Goal: Information Seeking & Learning: Learn about a topic

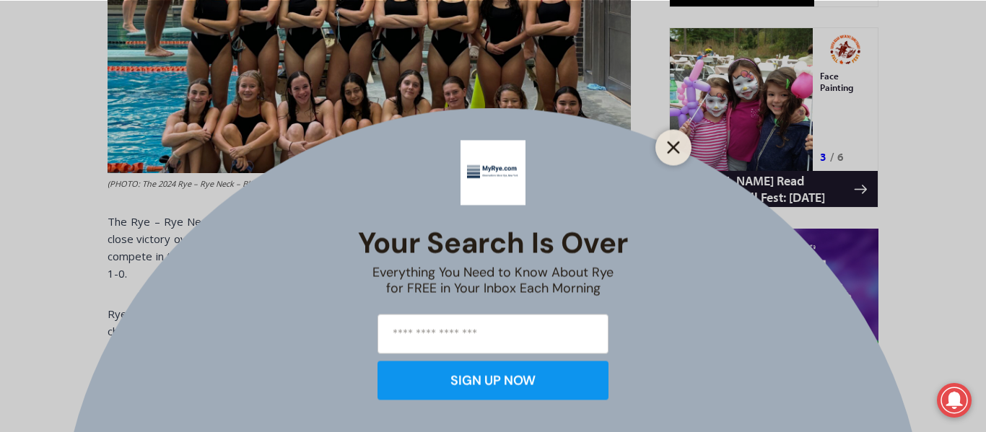
click at [675, 144] on line "Close" at bounding box center [673, 147] width 10 height 10
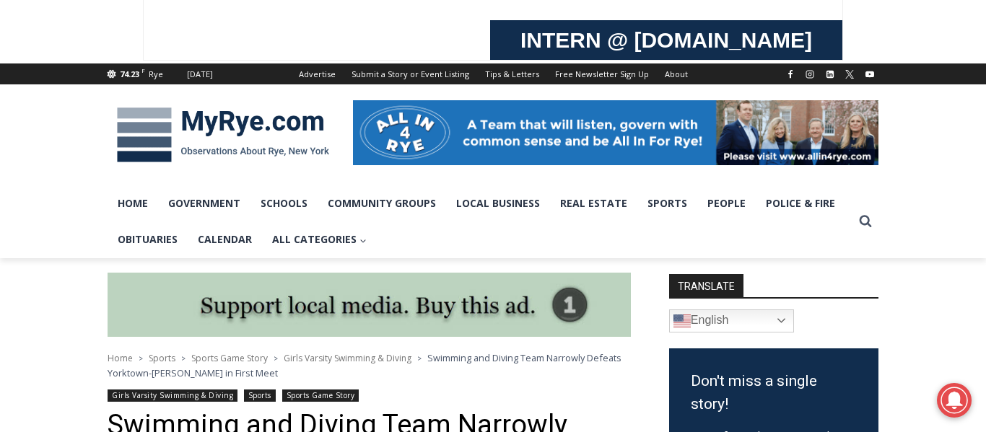
scroll to position [157, 0]
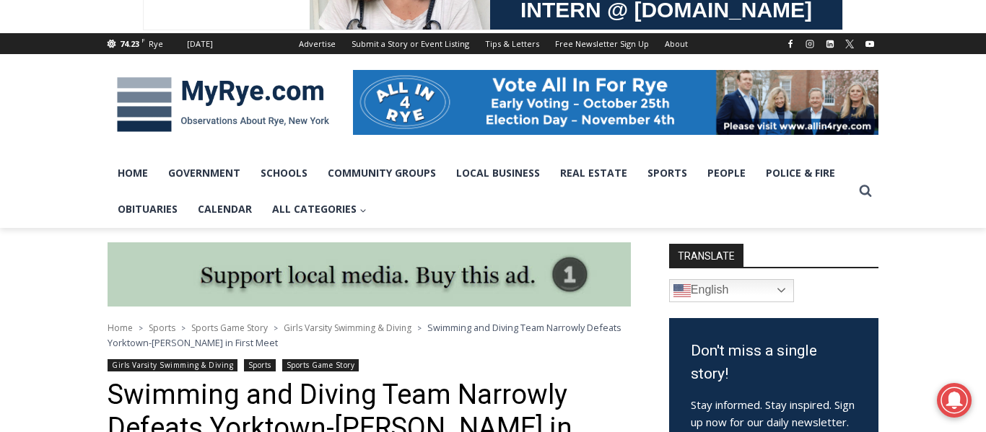
click at [184, 372] on link "Girls Varsity Swimming & Diving" at bounding box center [173, 365] width 130 height 12
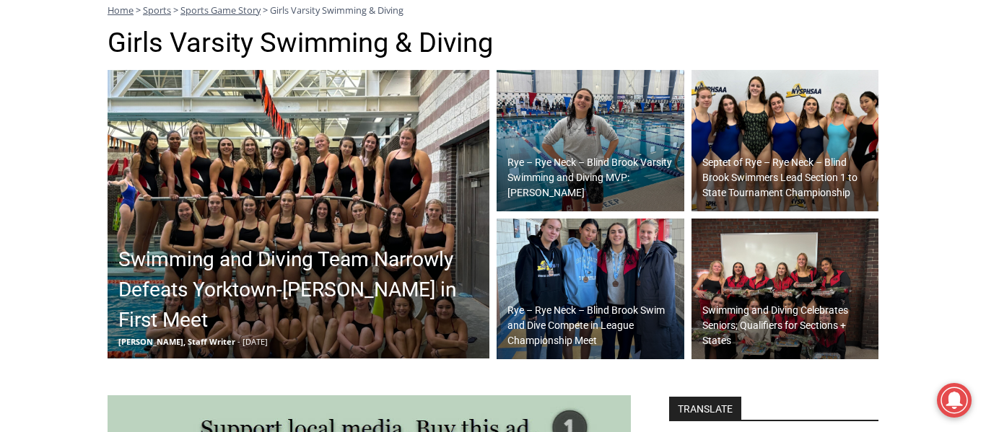
click at [794, 115] on img at bounding box center [785, 140] width 188 height 141
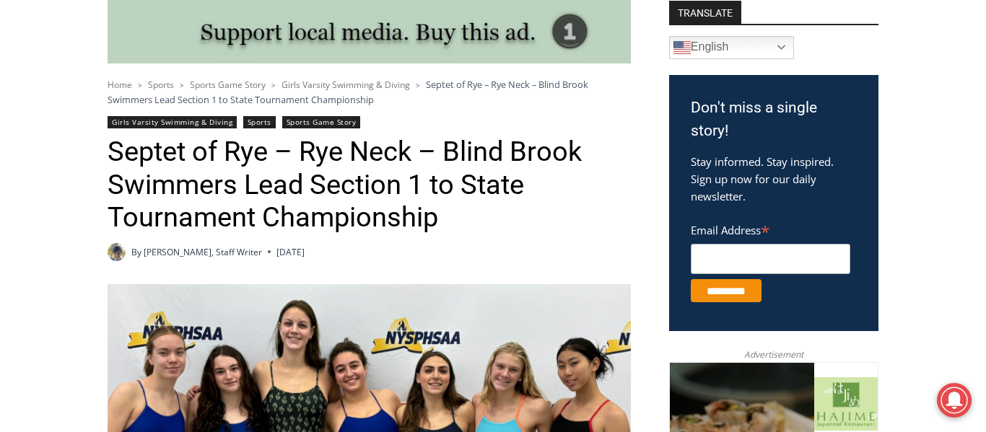
scroll to position [398, 0]
